Goal: Information Seeking & Learning: Learn about a topic

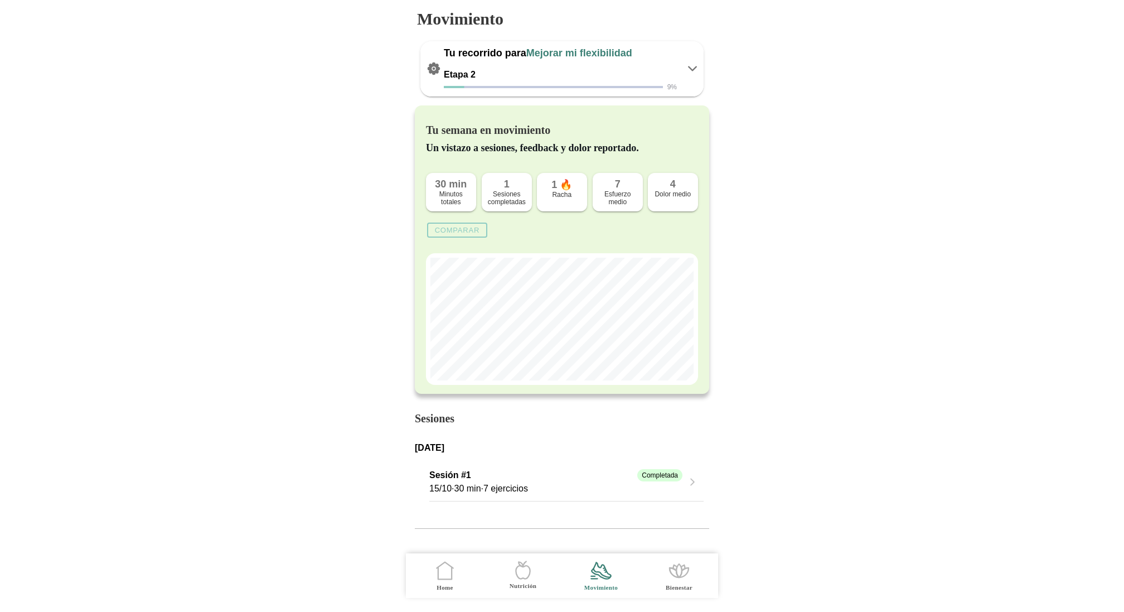
click at [0, 0] on slot "Comparar" at bounding box center [0, 0] width 0 height 0
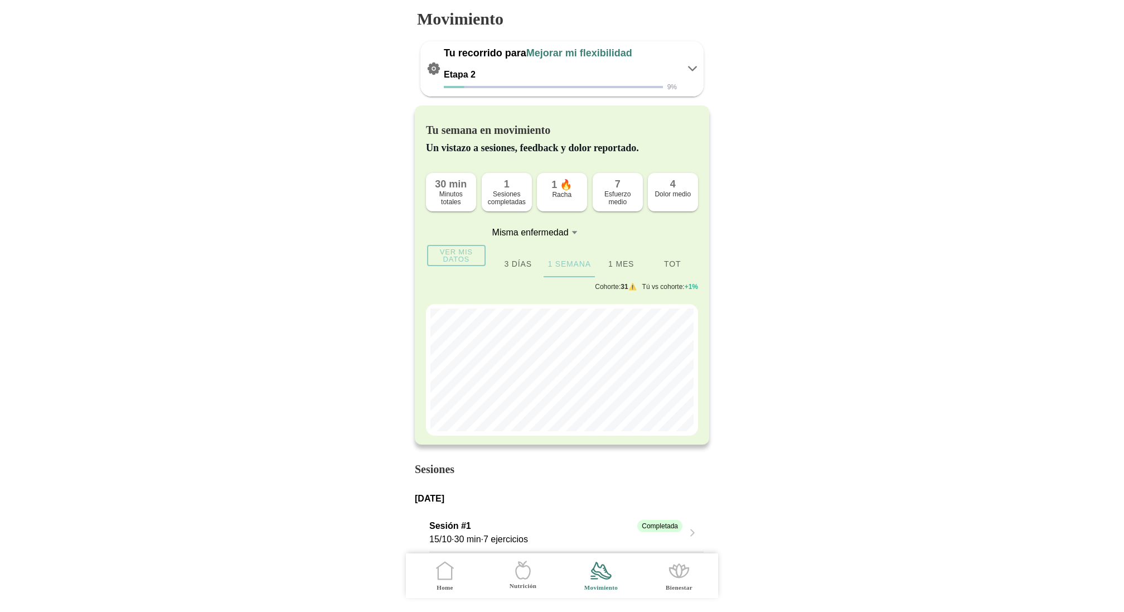
click at [388, 557] on icon ".cls-1 { stroke-width: 0px; } .cls-1, .cls-2 { fill: none; } .cls-2 { stroke-li…" at bounding box center [444, 570] width 23 height 23
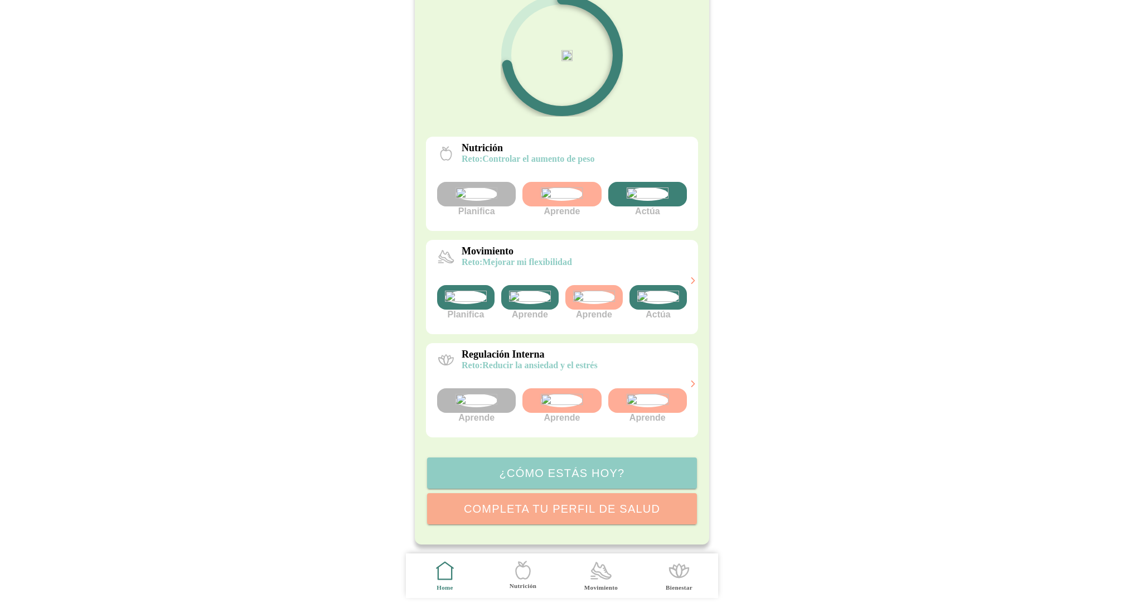
click at [388, 557] on icon ".cls-1 { stroke-width: 0px; } .cls-1, .cls-2 { fill: none; } .cls-2 { stroke-li…" at bounding box center [522, 569] width 23 height 23
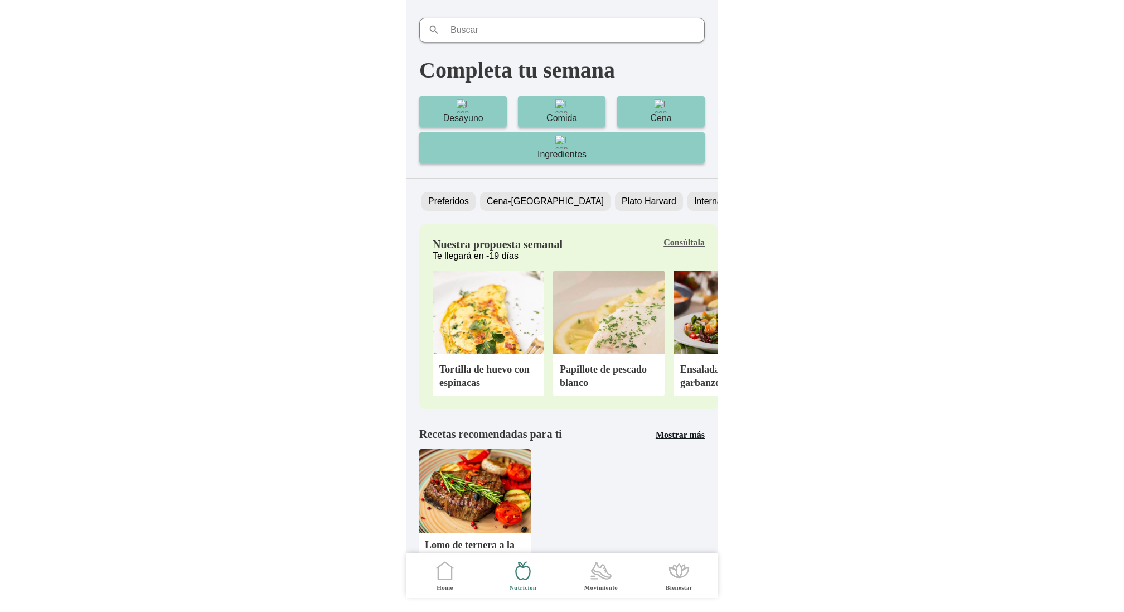
click at [388, 557] on span "Movimiento" at bounding box center [601, 575] width 65 height 45
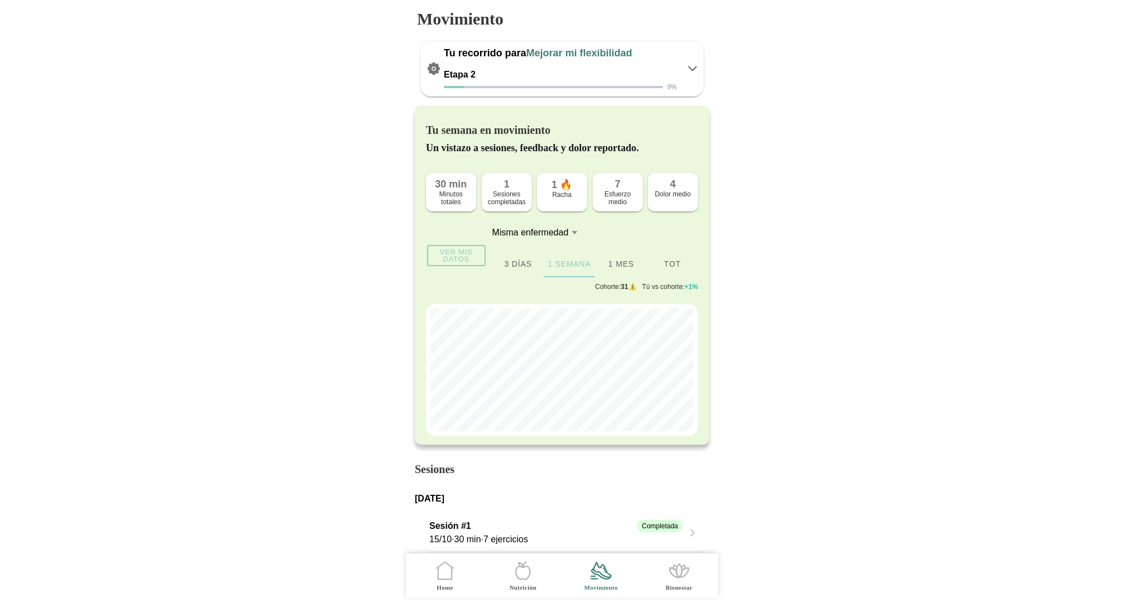
click at [388, 557] on icon ".cls-1 { stroke-width: 0px; } .cls-1, .cls-2 { fill: none; } .cls-2 { stroke-li…" at bounding box center [444, 570] width 23 height 23
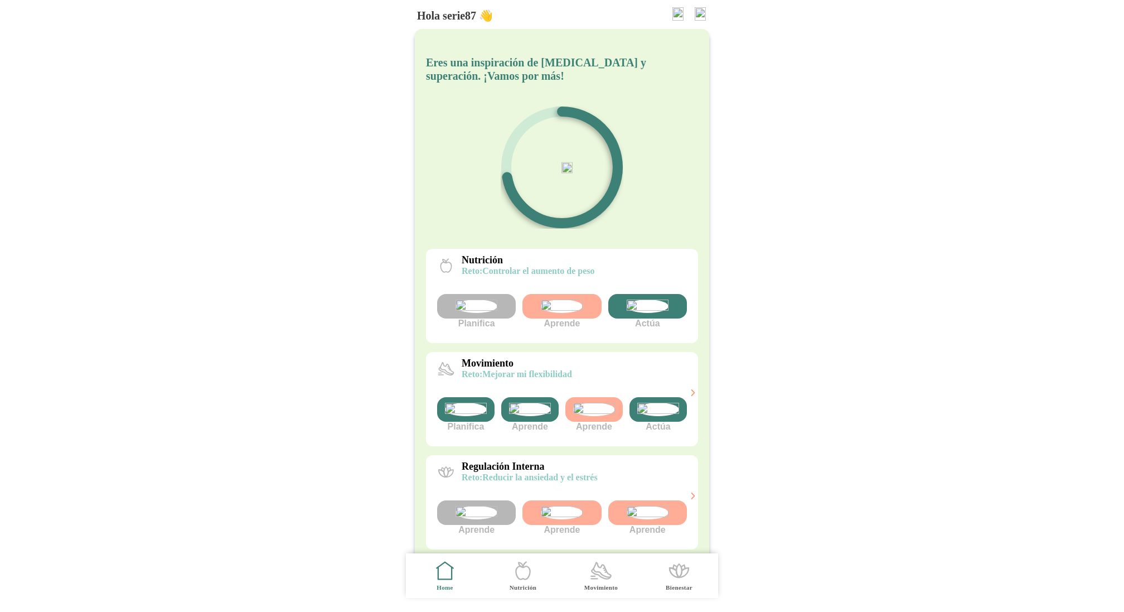
click at [388, 313] on img at bounding box center [562, 305] width 42 height 13
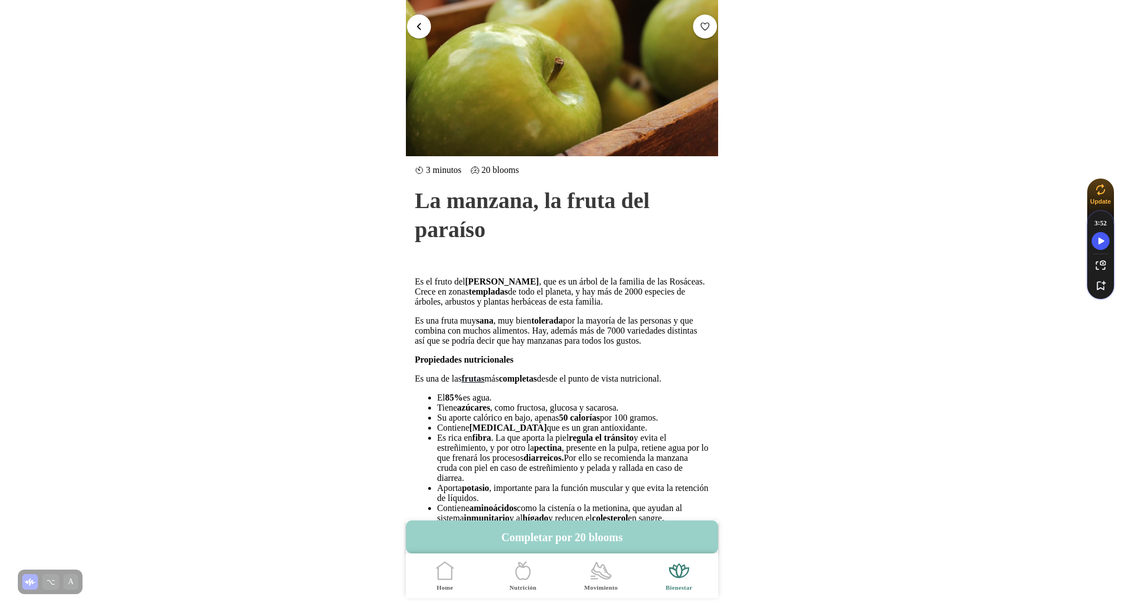
click at [388, 533] on button "Completar por 20 blooms" at bounding box center [562, 536] width 312 height 33
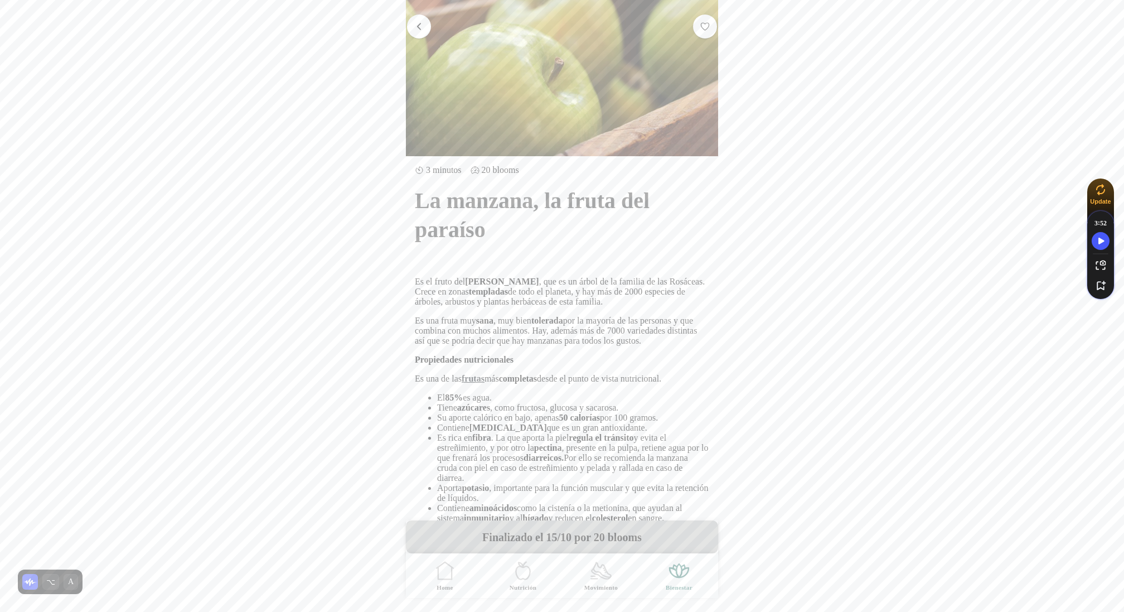
click at [388, 22] on span "button" at bounding box center [419, 26] width 11 height 11
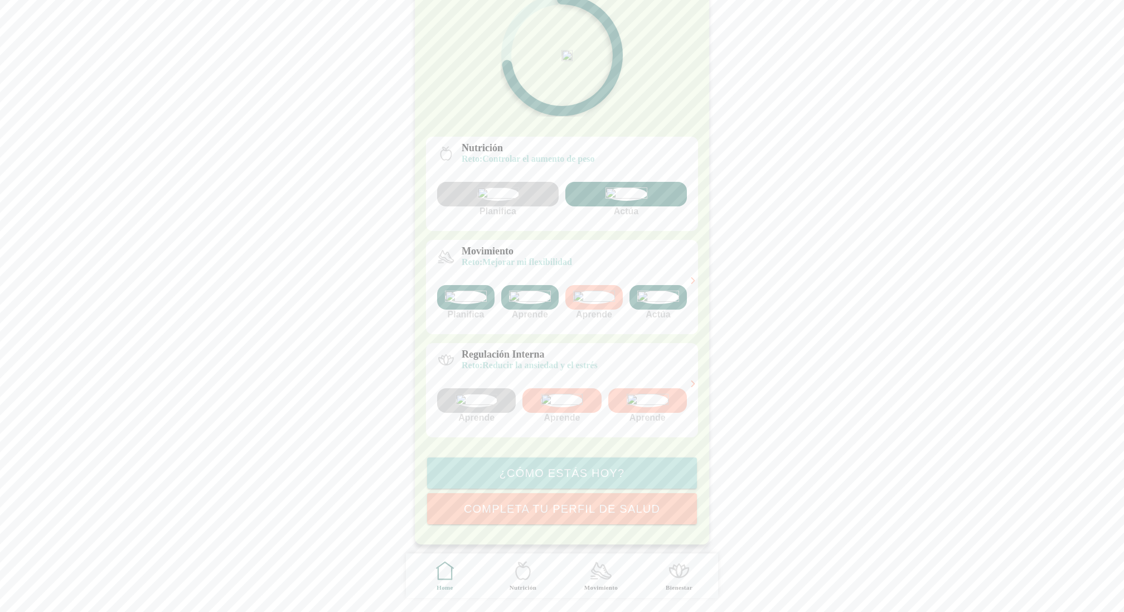
scroll to position [210, 0]
click at [388, 291] on img at bounding box center [594, 297] width 42 height 13
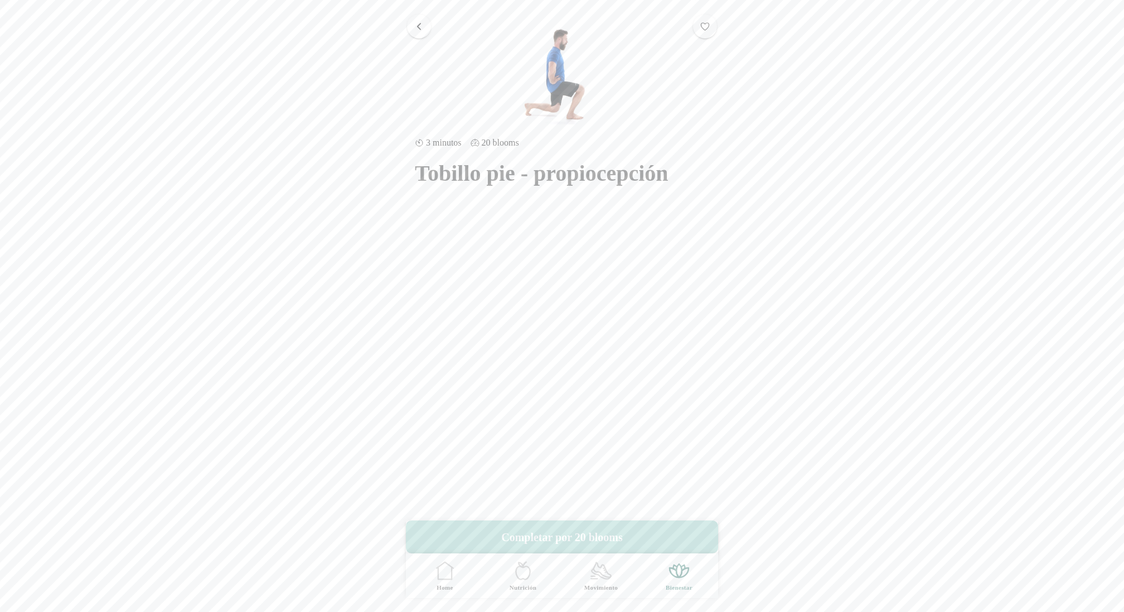
click at [388, 535] on button "Completar por 20 blooms" at bounding box center [562, 536] width 312 height 33
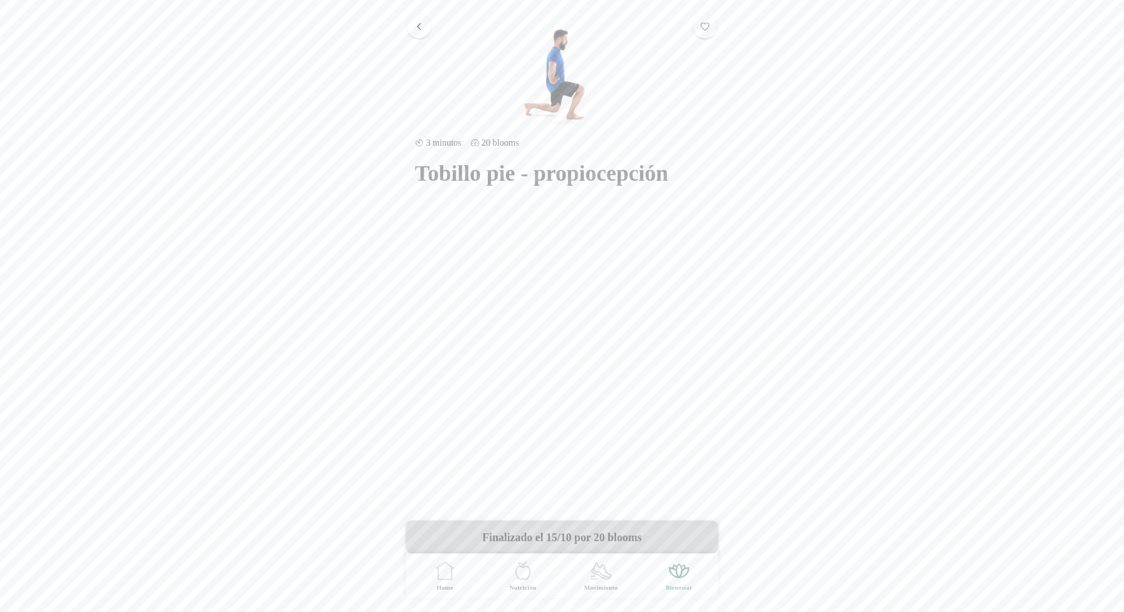
click at [388, 25] on span "button" at bounding box center [419, 26] width 11 height 11
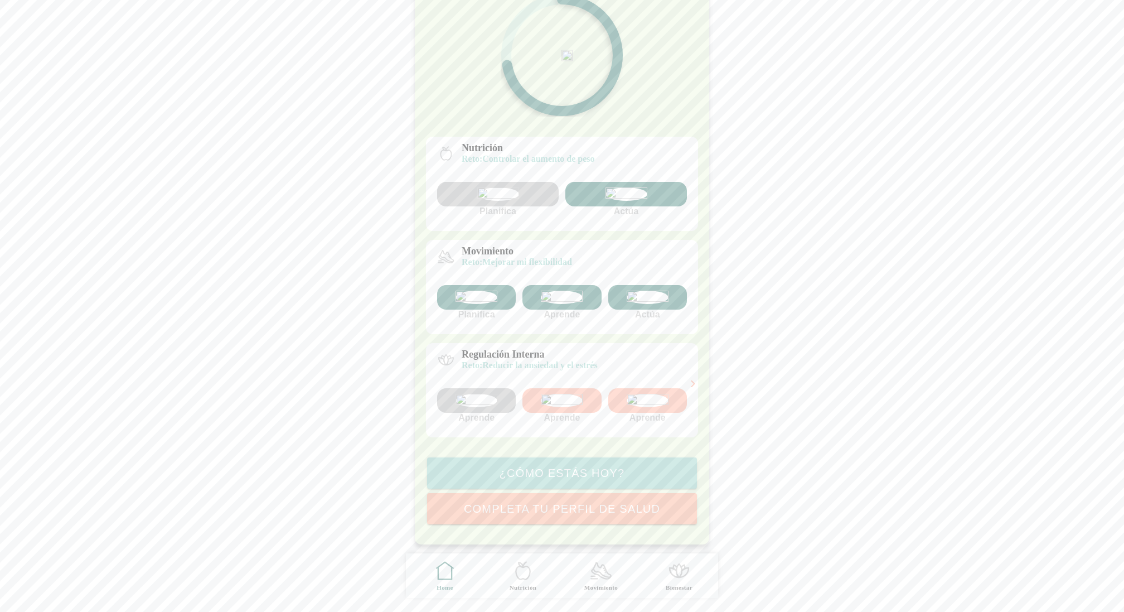
click at [388, 291] on img at bounding box center [562, 297] width 42 height 13
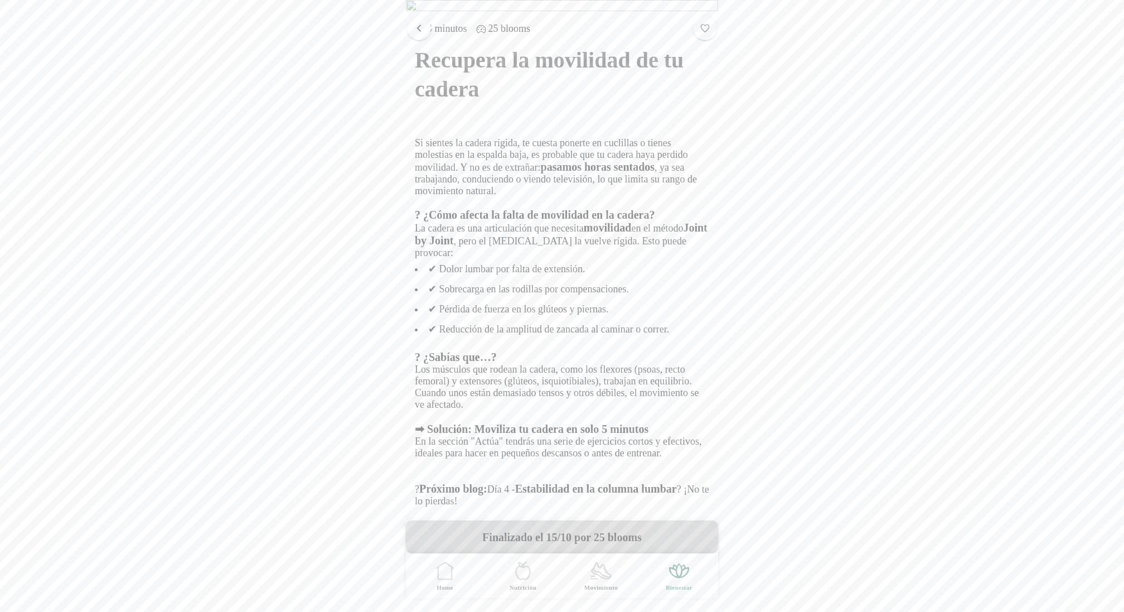
click at [388, 30] on span "button" at bounding box center [419, 27] width 11 height 11
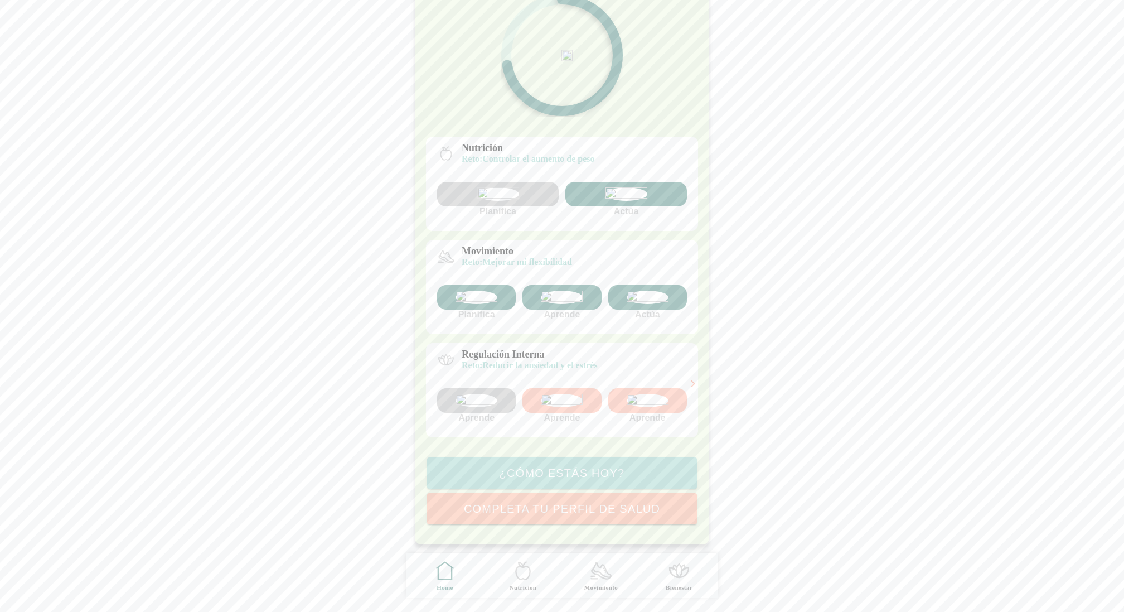
click at [388, 385] on icon at bounding box center [693, 384] width 10 height 10
click at [388, 388] on div at bounding box center [647, 400] width 79 height 25
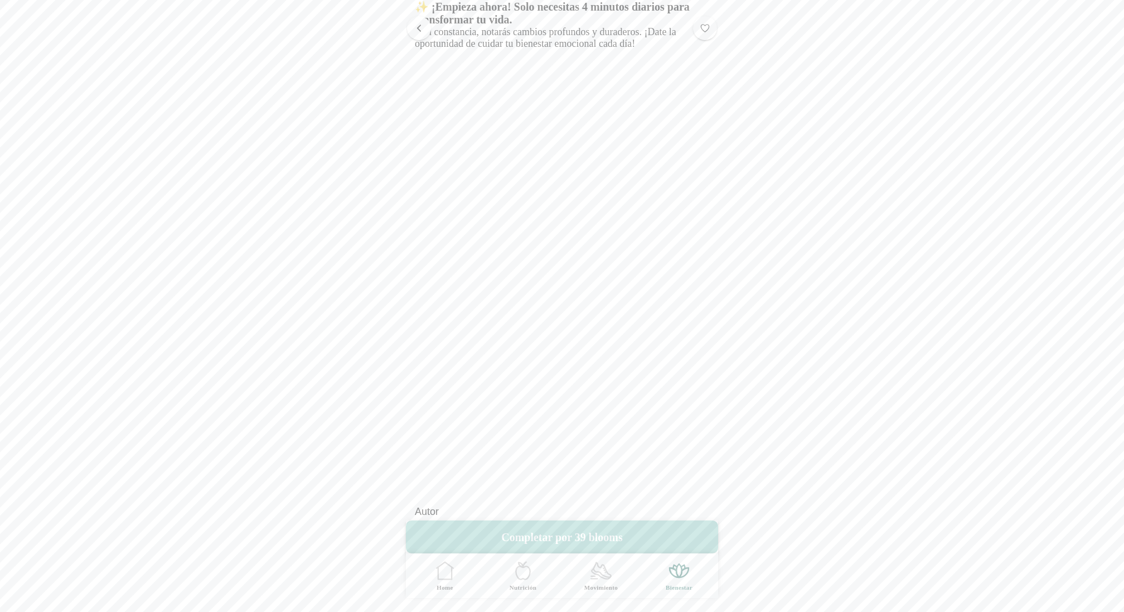
scroll to position [840, 0]
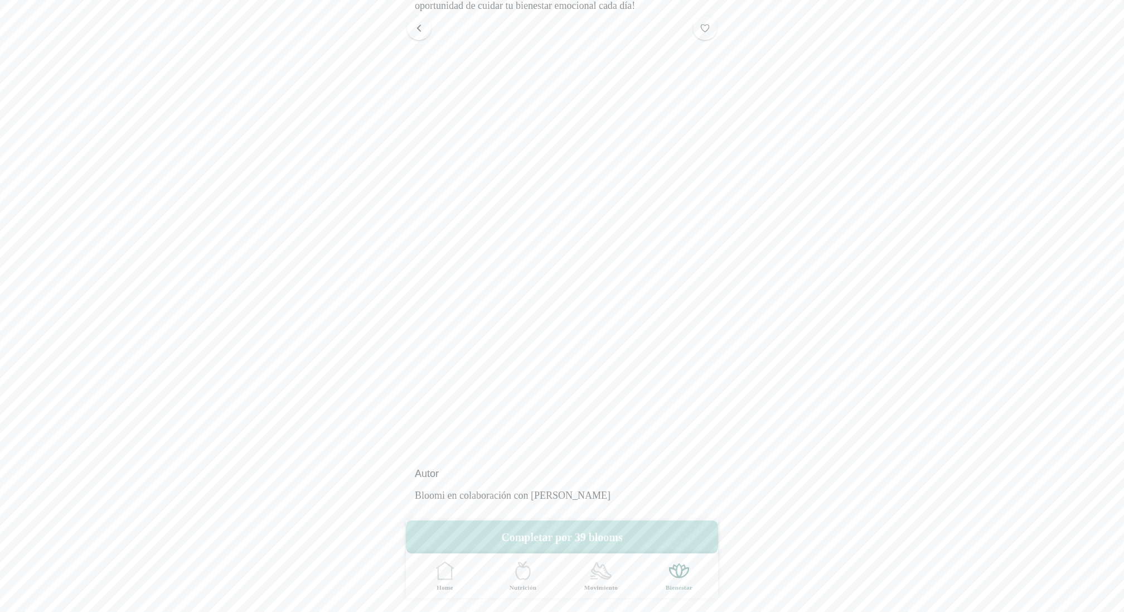
click at [388, 33] on button "button" at bounding box center [419, 28] width 24 height 24
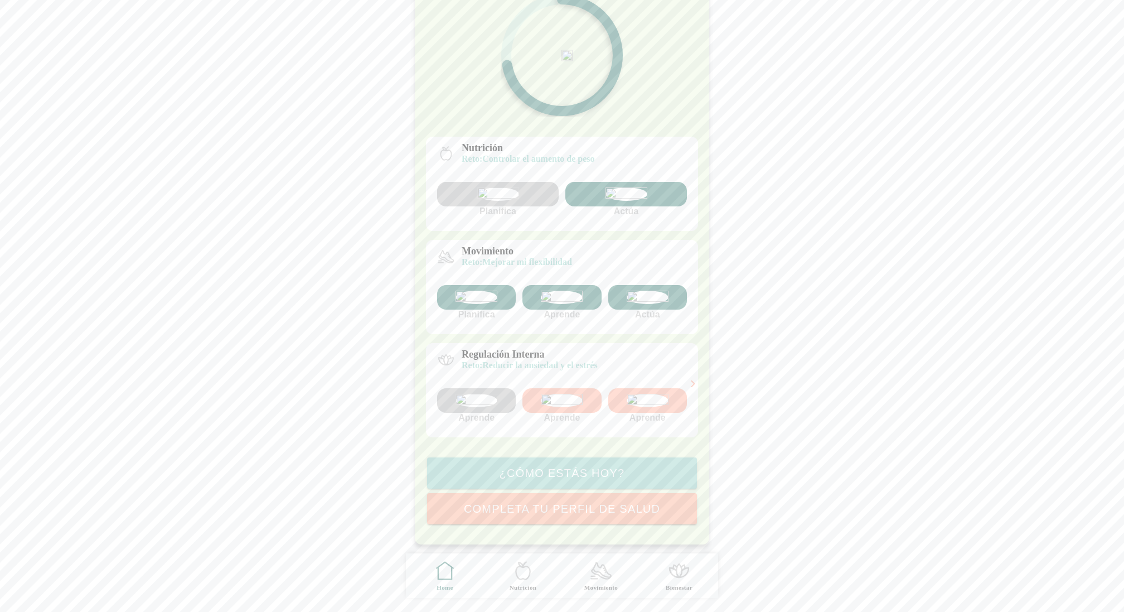
click at [388, 394] on img at bounding box center [562, 400] width 42 height 13
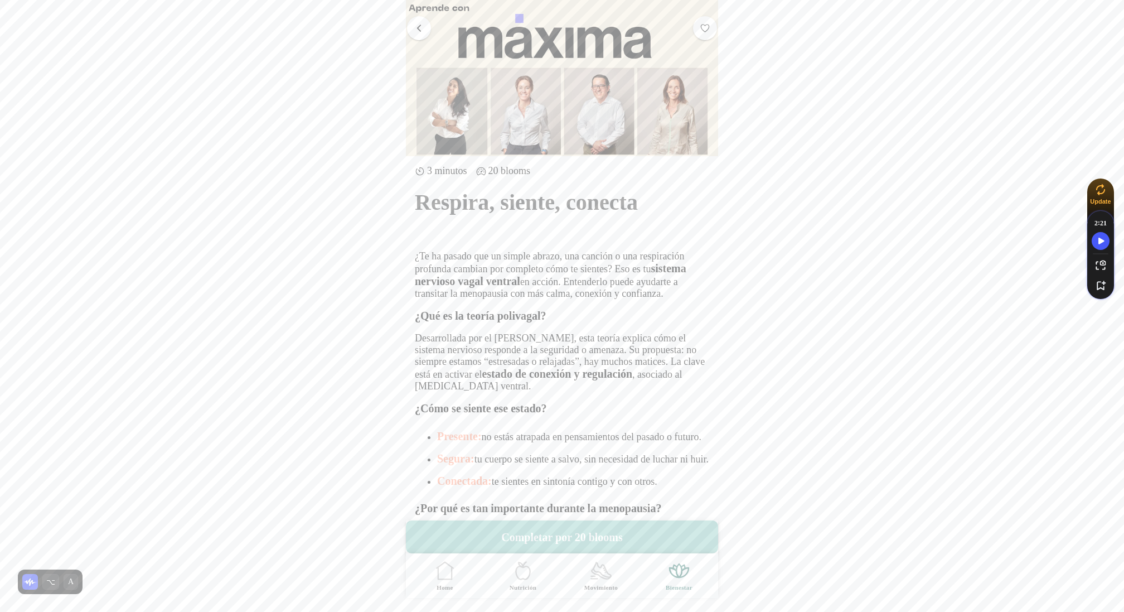
click at [388, 31] on button "button" at bounding box center [419, 28] width 24 height 24
